Goal: Download file/media

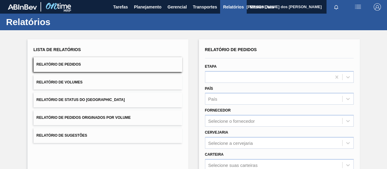
scroll to position [110, 0]
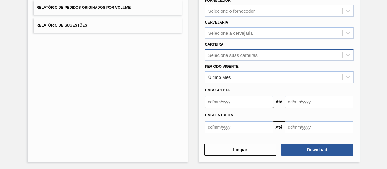
click at [222, 52] on div "Selecione suas carteiras" at bounding box center [232, 54] width 49 height 5
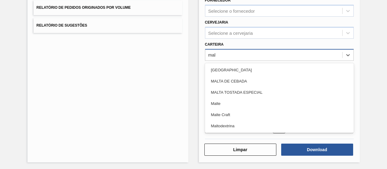
type input "malt"
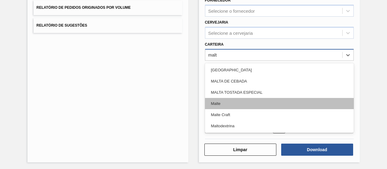
click at [223, 101] on div "Malte" at bounding box center [279, 103] width 149 height 11
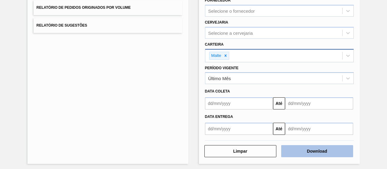
click at [294, 151] on button "Download" at bounding box center [317, 151] width 72 height 12
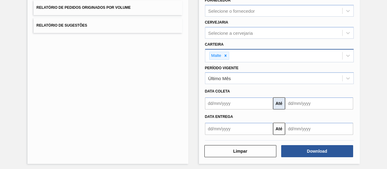
click at [282, 104] on button "Até" at bounding box center [279, 103] width 12 height 12
click at [214, 100] on input "text" at bounding box center [239, 103] width 68 height 12
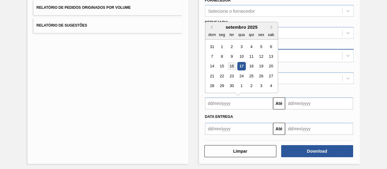
click at [231, 64] on div "16" at bounding box center [231, 66] width 8 height 8
type input "[DATE]"
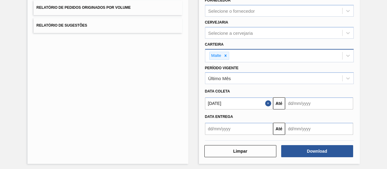
click at [320, 103] on input "text" at bounding box center [319, 103] width 68 height 12
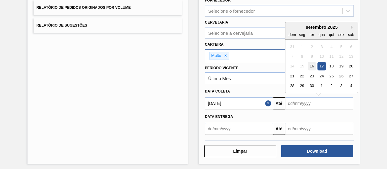
click at [308, 64] on div "16" at bounding box center [311, 66] width 8 height 8
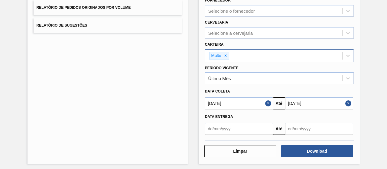
type input "[DATE]"
click at [315, 157] on div "Relatório de Pedidos Etapa País País Fornecedor Selecione o fornecedor Cervejar…" at bounding box center [279, 46] width 161 height 234
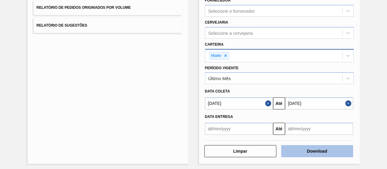
click at [314, 153] on button "Download" at bounding box center [317, 151] width 72 height 12
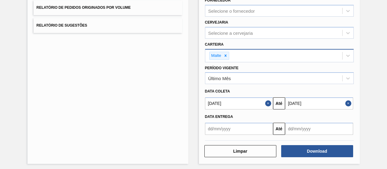
click at [268, 102] on button "Close" at bounding box center [269, 103] width 8 height 12
click at [349, 102] on button "Close" at bounding box center [349, 103] width 8 height 12
click at [318, 144] on div "Download" at bounding box center [317, 150] width 77 height 13
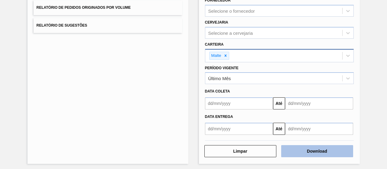
click at [316, 148] on button "Download" at bounding box center [317, 151] width 72 height 12
